Goal: Submit feedback/report problem

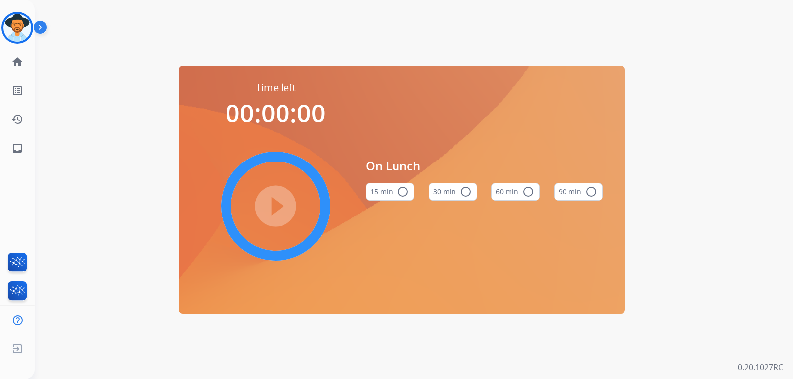
click at [13, 25] on img at bounding box center [17, 28] width 28 height 28
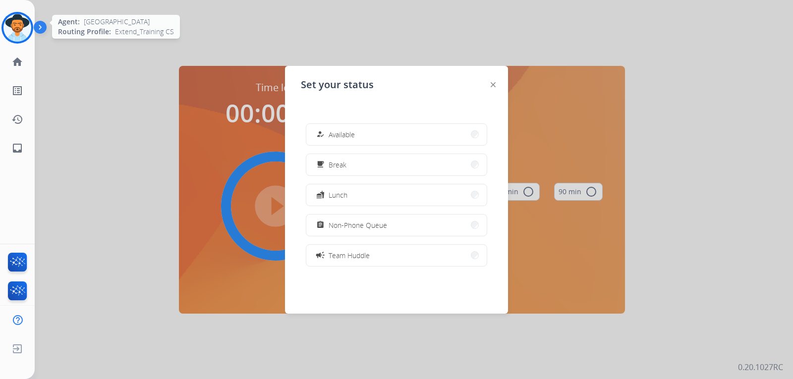
click at [25, 35] on img at bounding box center [17, 28] width 28 height 28
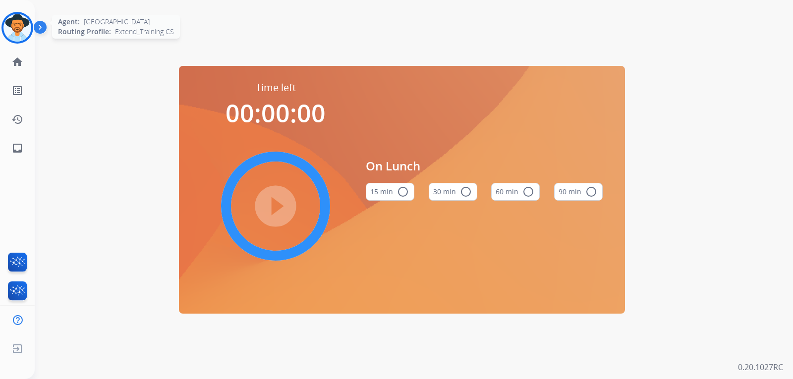
click at [24, 34] on img at bounding box center [17, 28] width 28 height 28
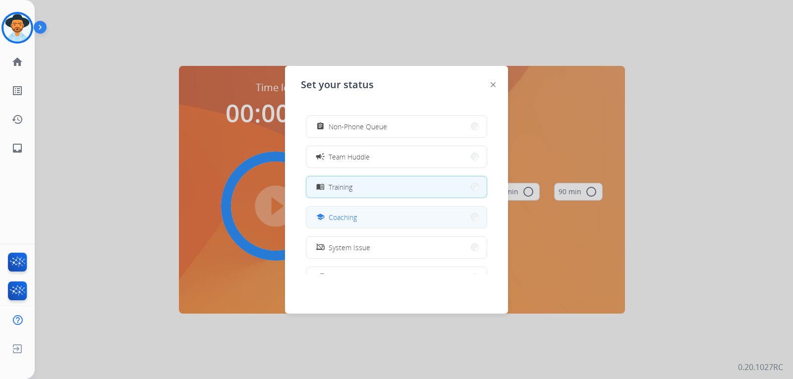
scroll to position [99, 0]
click at [369, 188] on button "menu_book Training" at bounding box center [396, 186] width 180 height 21
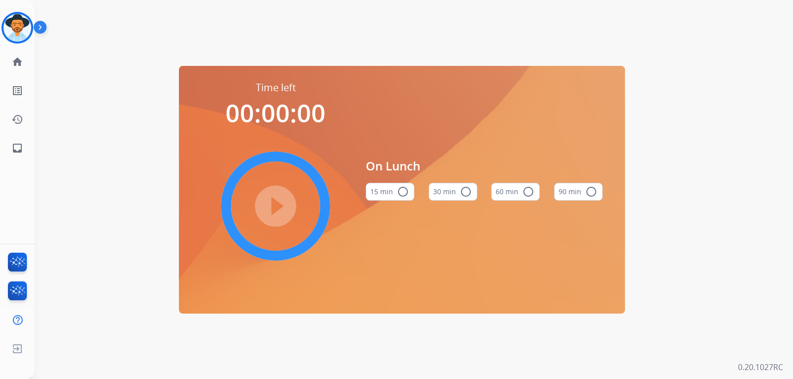
click at [40, 25] on img at bounding box center [42, 29] width 17 height 19
